Goal: Task Accomplishment & Management: Manage account settings

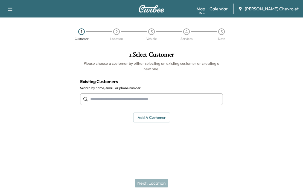
click at [228, 9] on link "Calendar" at bounding box center [219, 8] width 18 height 7
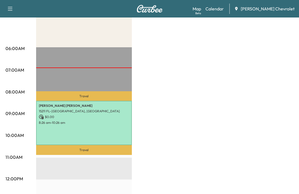
scroll to position [109, 0]
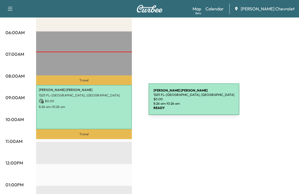
click at [107, 103] on p "$ 0.00" at bounding box center [84, 101] width 90 height 5
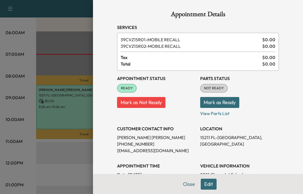
click at [208, 103] on button "Mark as Ready" at bounding box center [219, 102] width 39 height 11
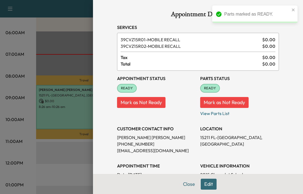
click at [293, 10] on icon "close" at bounding box center [294, 10] width 4 height 4
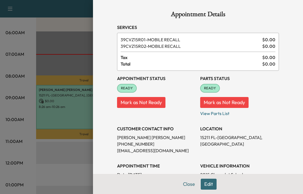
click at [13, 88] on div at bounding box center [151, 97] width 303 height 194
